Goal: Task Accomplishment & Management: Complete application form

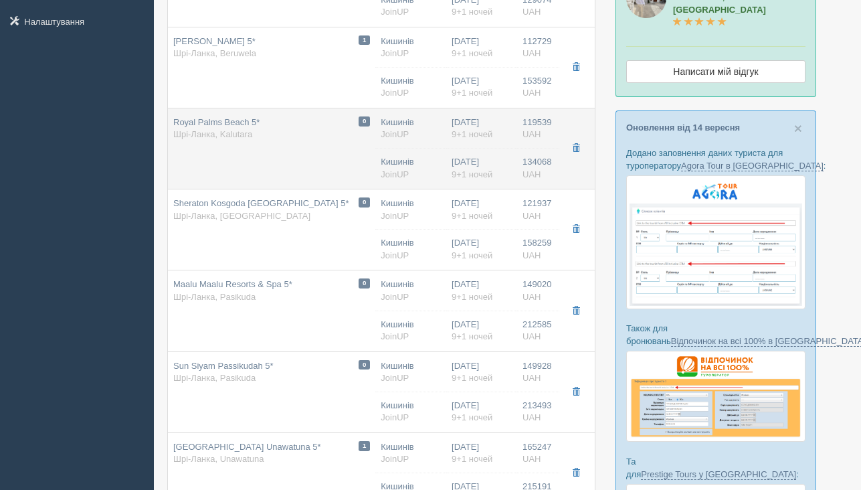
scroll to position [256, 0]
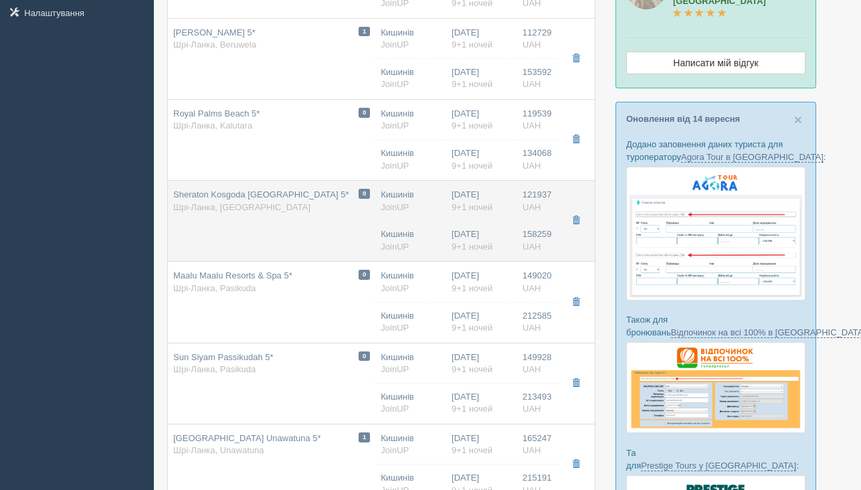
click at [316, 198] on span "Sheraton Kosgoda [GEOGRAPHIC_DATA] 5*" at bounding box center [261, 194] width 176 height 10
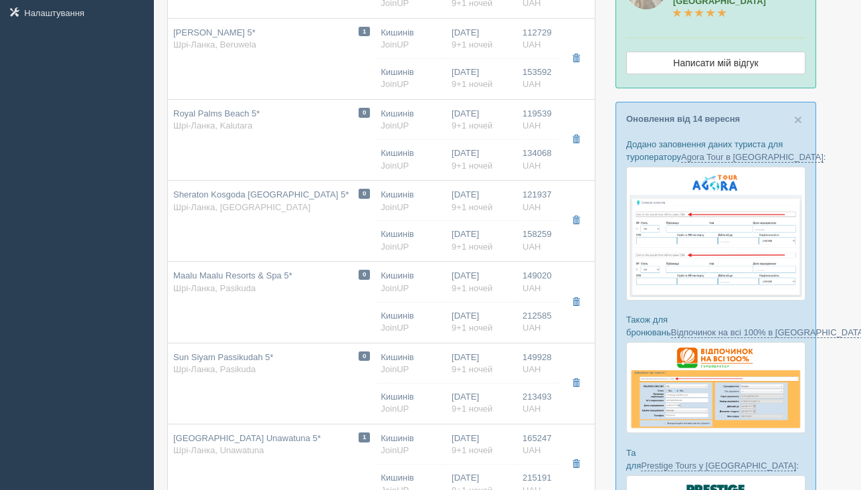
type input "Sheraton Kosgoda [GEOGRAPHIC_DATA] 5*"
type input "Шрі-Ланка"
type input "Kosgoda"
type input "121937.00"
type input "Кишинів"
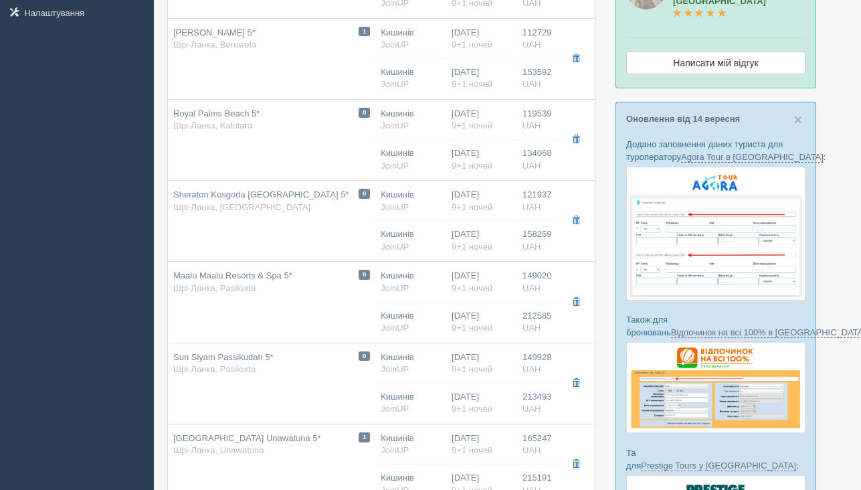
type input "14:50"
type input "9+1"
type input "Deluxe Garden View"
type input "HB"
type input "JoinUP"
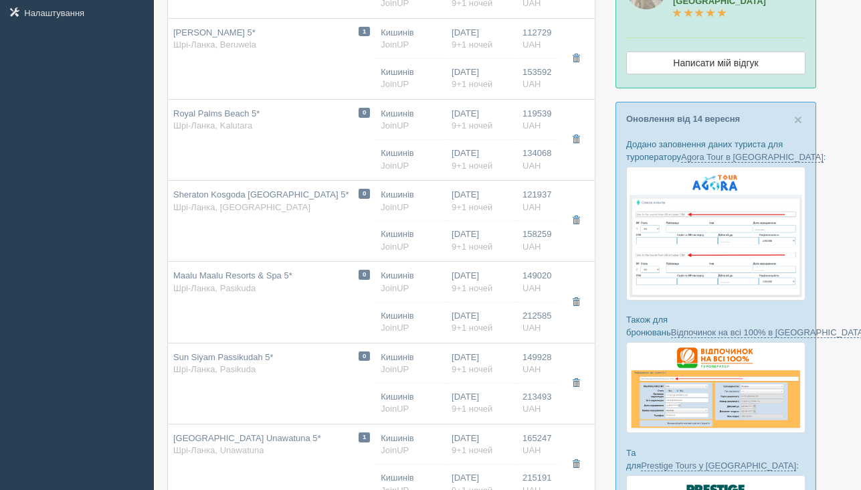
type input "[URL][DOMAIN_NAME]"
type input "158259.00"
type input "Кишинів"
type input "14:50"
type input "9+1"
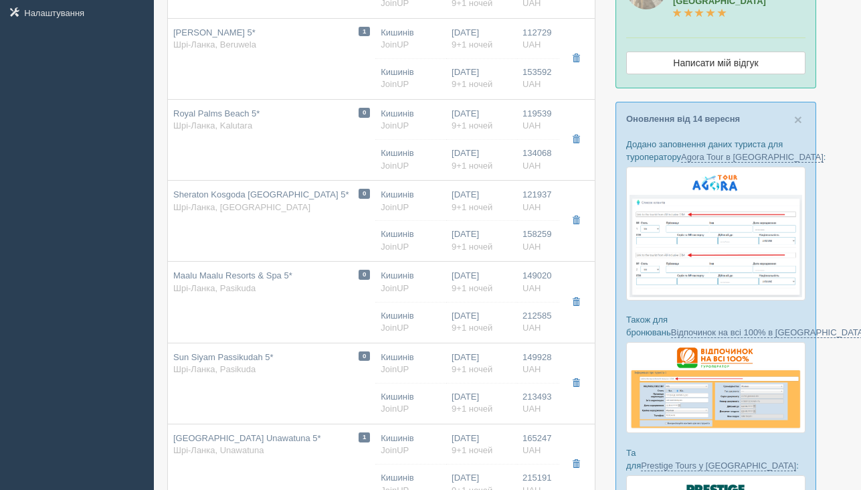
type input "Deluxe Garden View"
type input "AI"
type input "JoinUP"
type input "[URL][DOMAIN_NAME]"
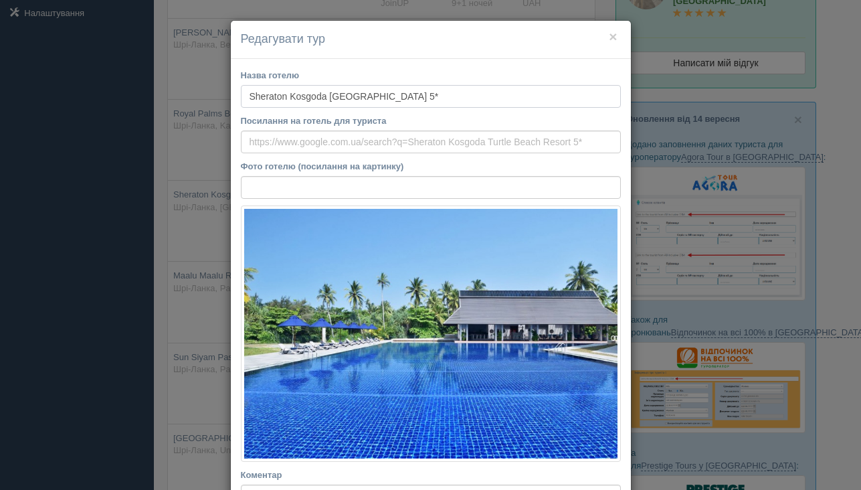
click at [330, 99] on input "Sheraton Kosgoda [GEOGRAPHIC_DATA] 5*" at bounding box center [431, 96] width 380 height 23
